Goal: Transaction & Acquisition: Download file/media

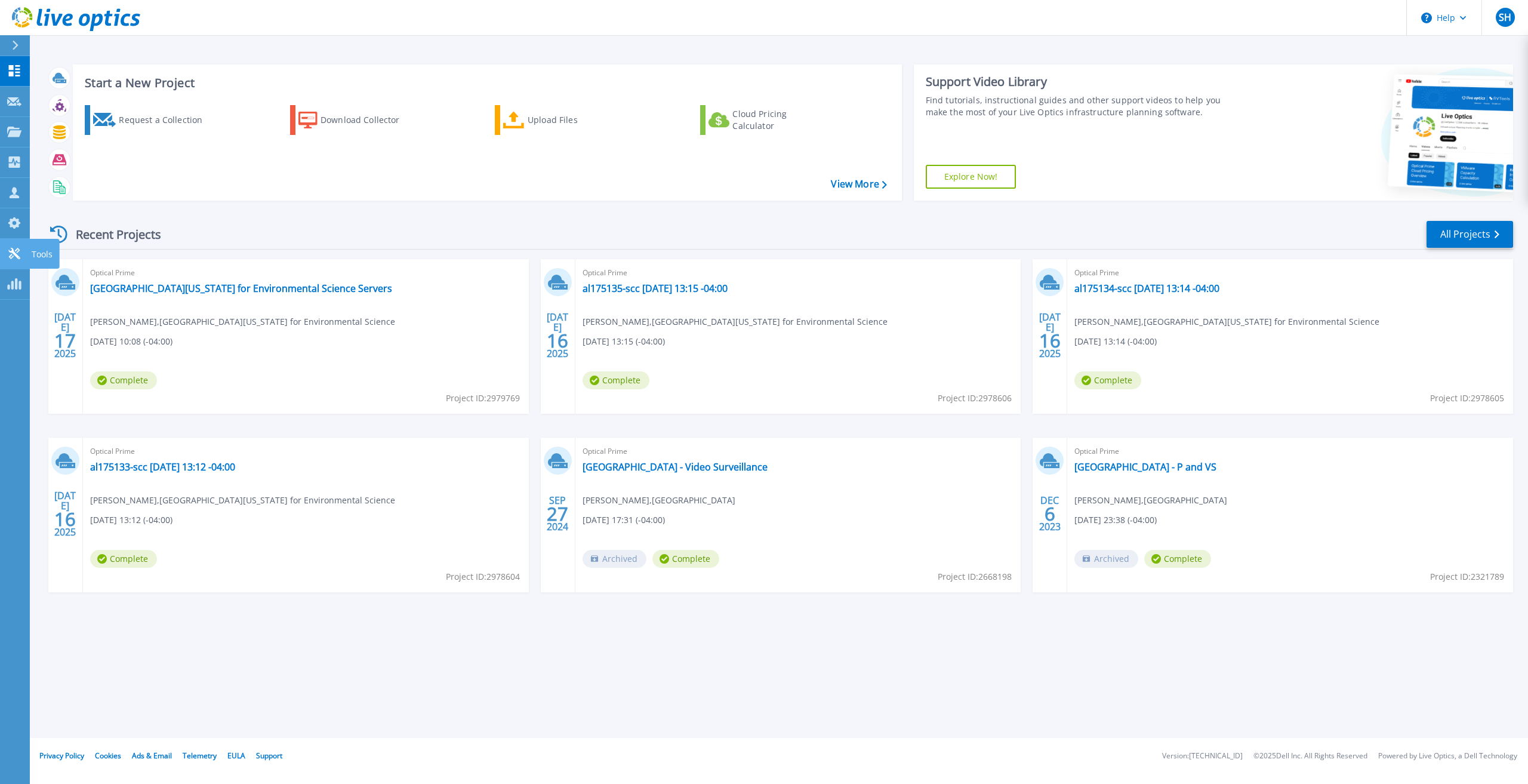
click at [8, 254] on icon at bounding box center [14, 253] width 14 height 12
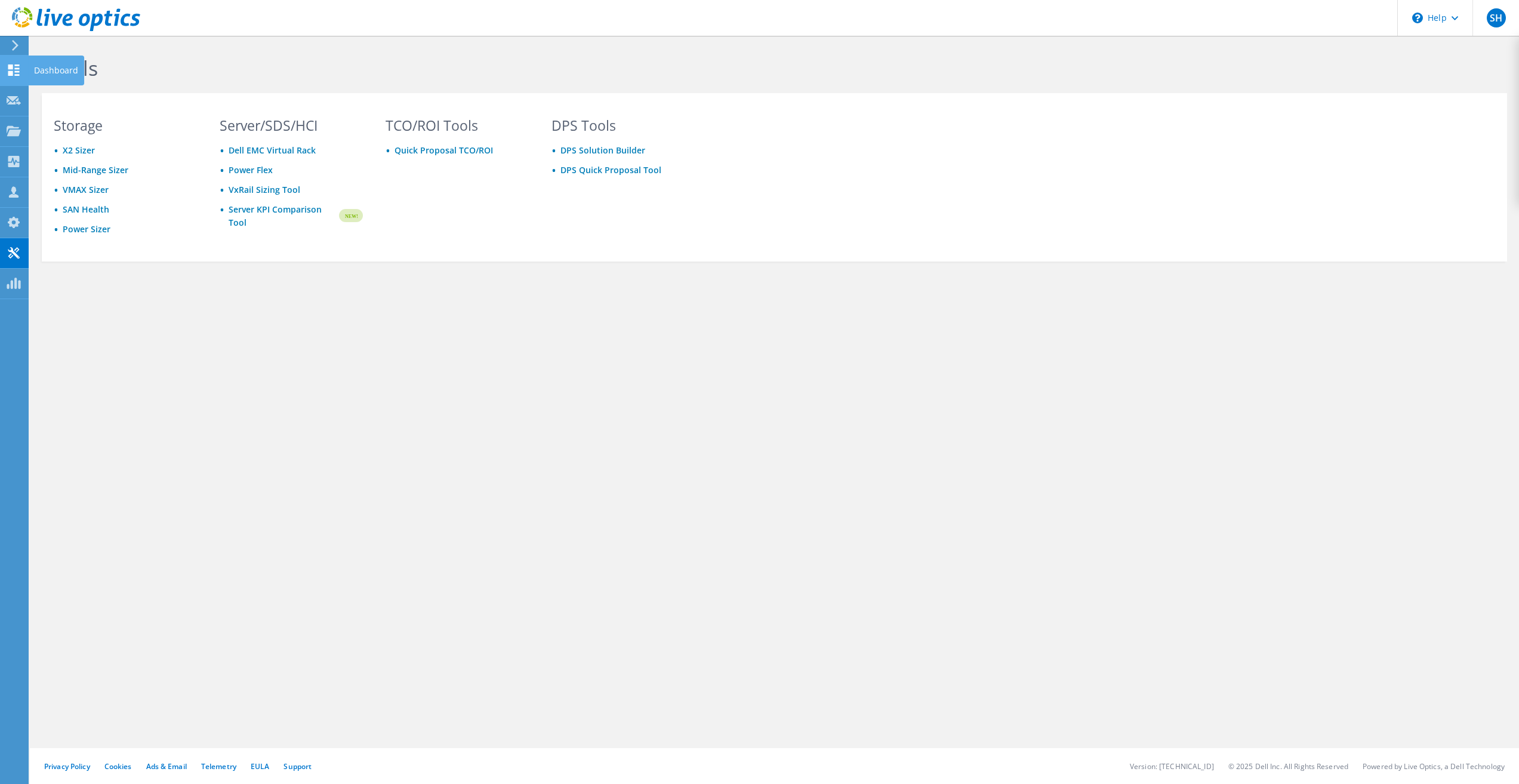
click at [7, 64] on icon at bounding box center [14, 70] width 14 height 12
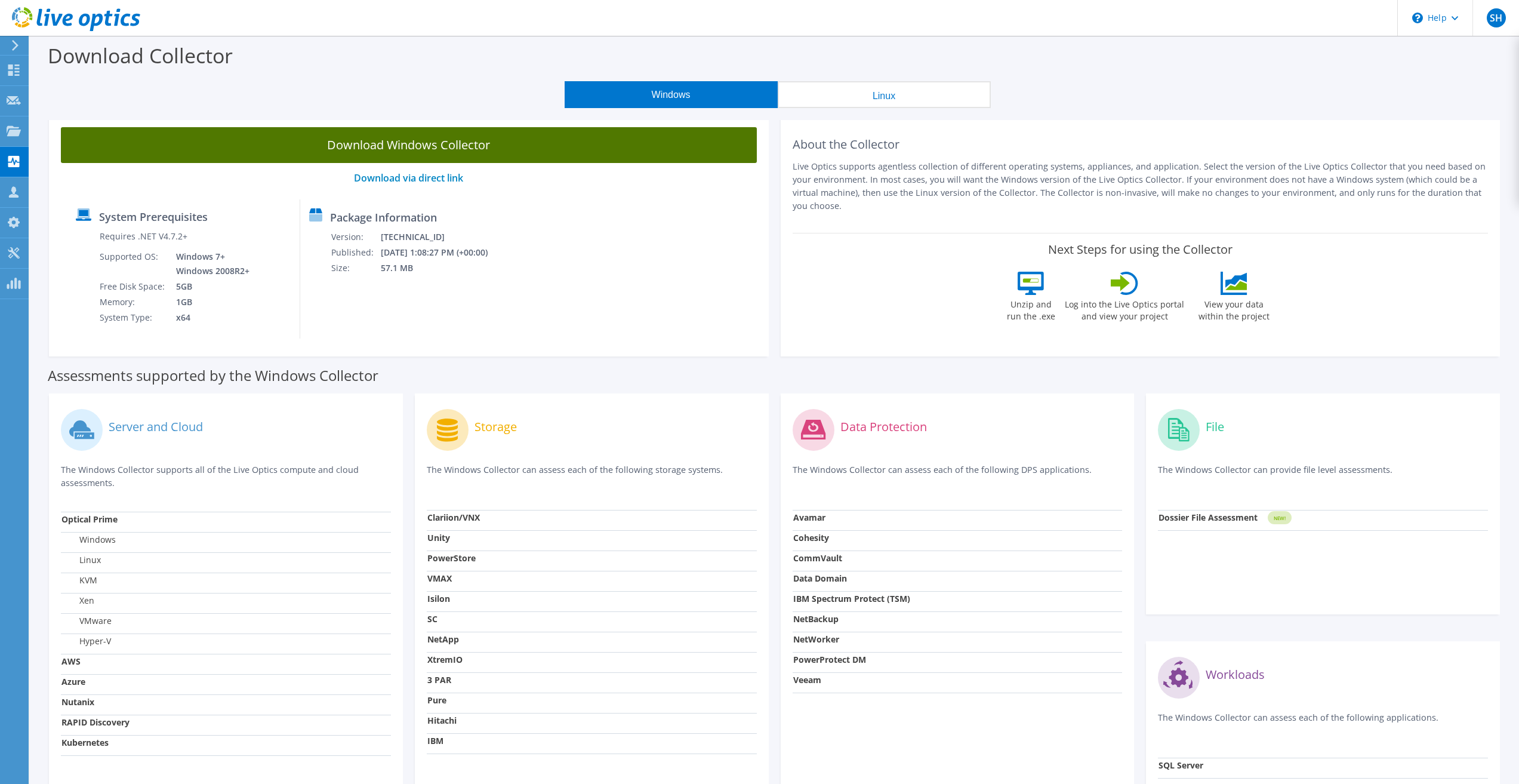
click at [436, 152] on link "Download Windows Collector" at bounding box center [409, 144] width 696 height 36
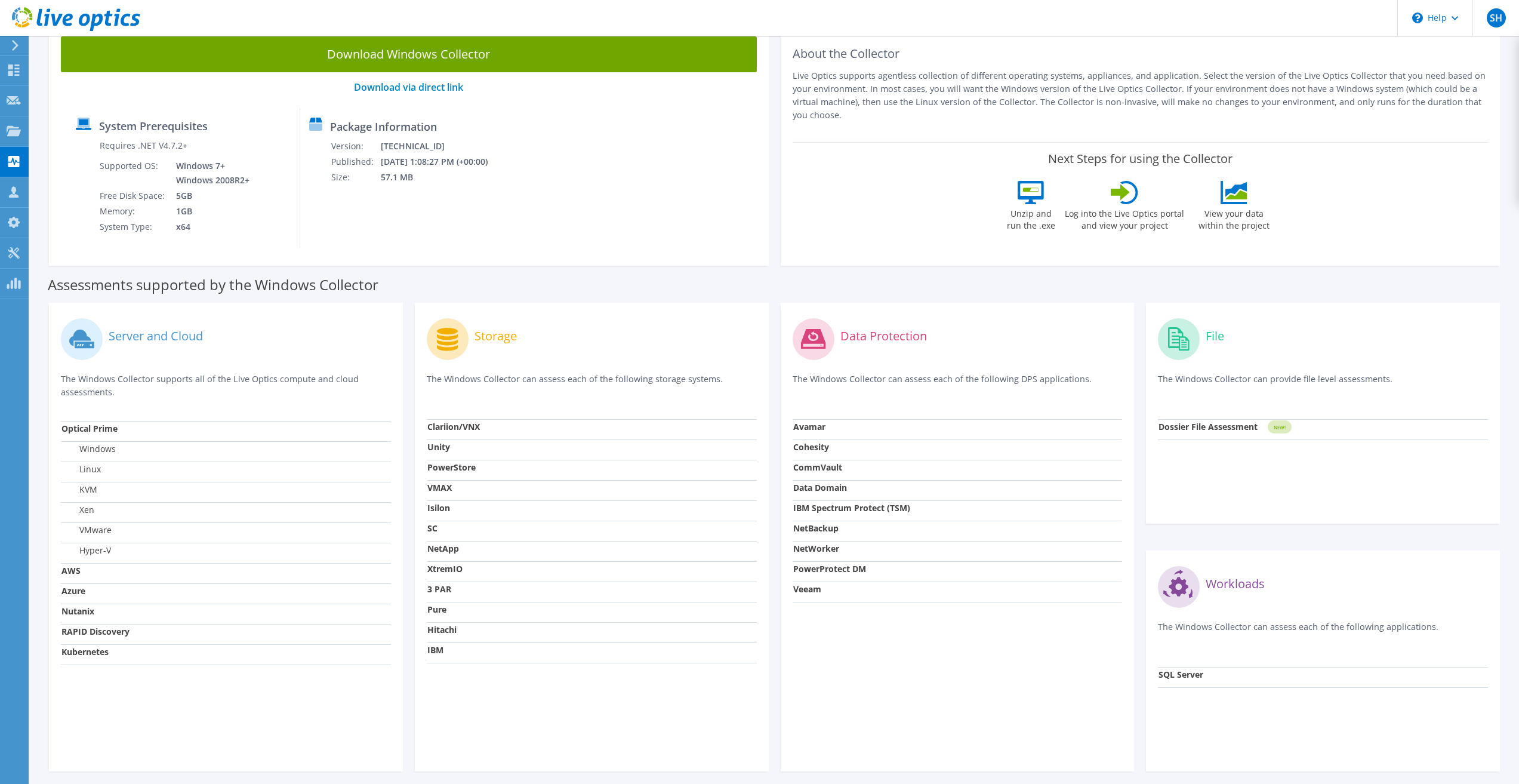
scroll to position [139, 0]
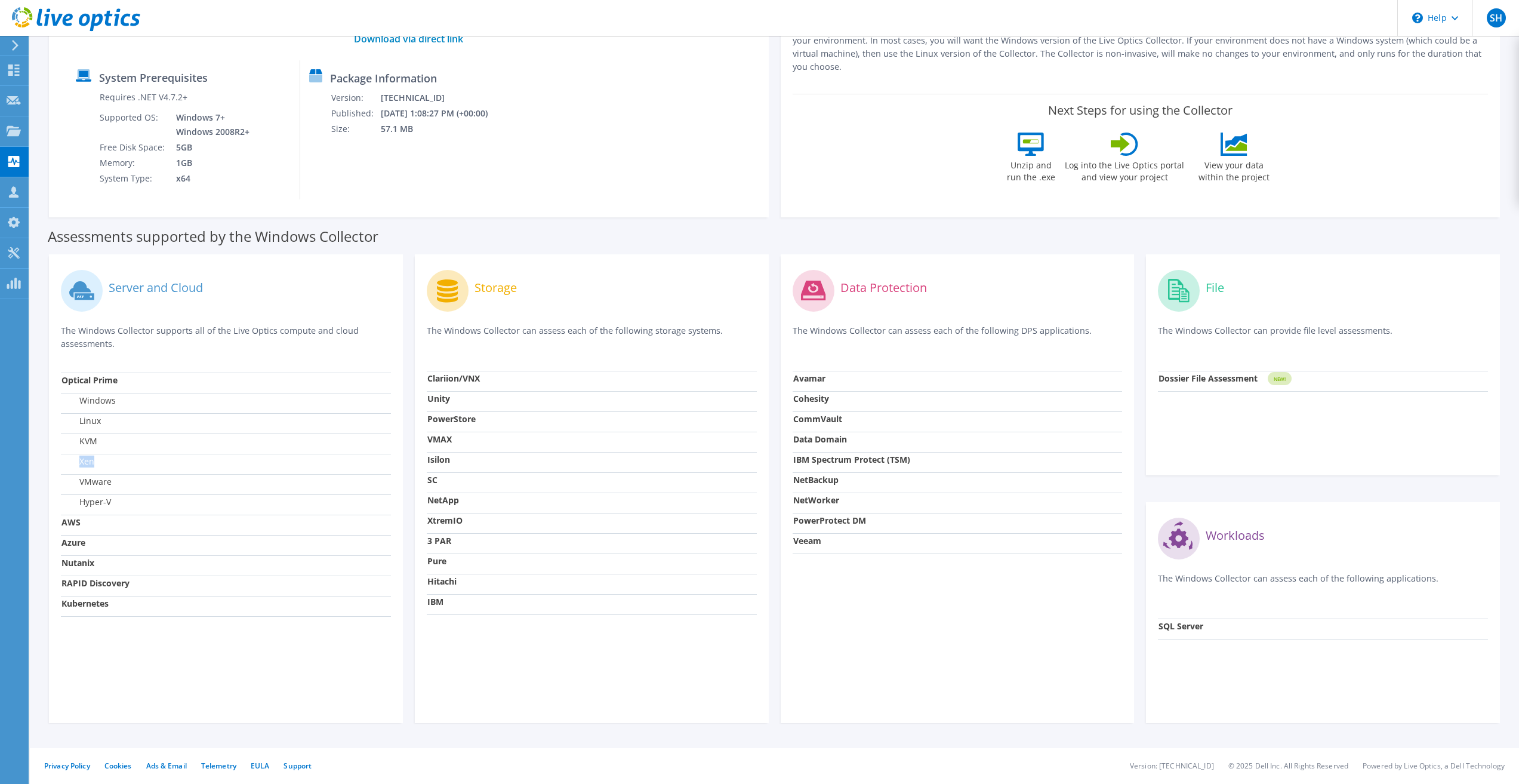
drag, startPoint x: 82, startPoint y: 458, endPoint x: 113, endPoint y: 458, distance: 31.0
click at [113, 458] on td "Xen" at bounding box center [226, 463] width 330 height 20
click at [124, 463] on td "Xen" at bounding box center [226, 463] width 330 height 20
